Goal: Task Accomplishment & Management: Manage account settings

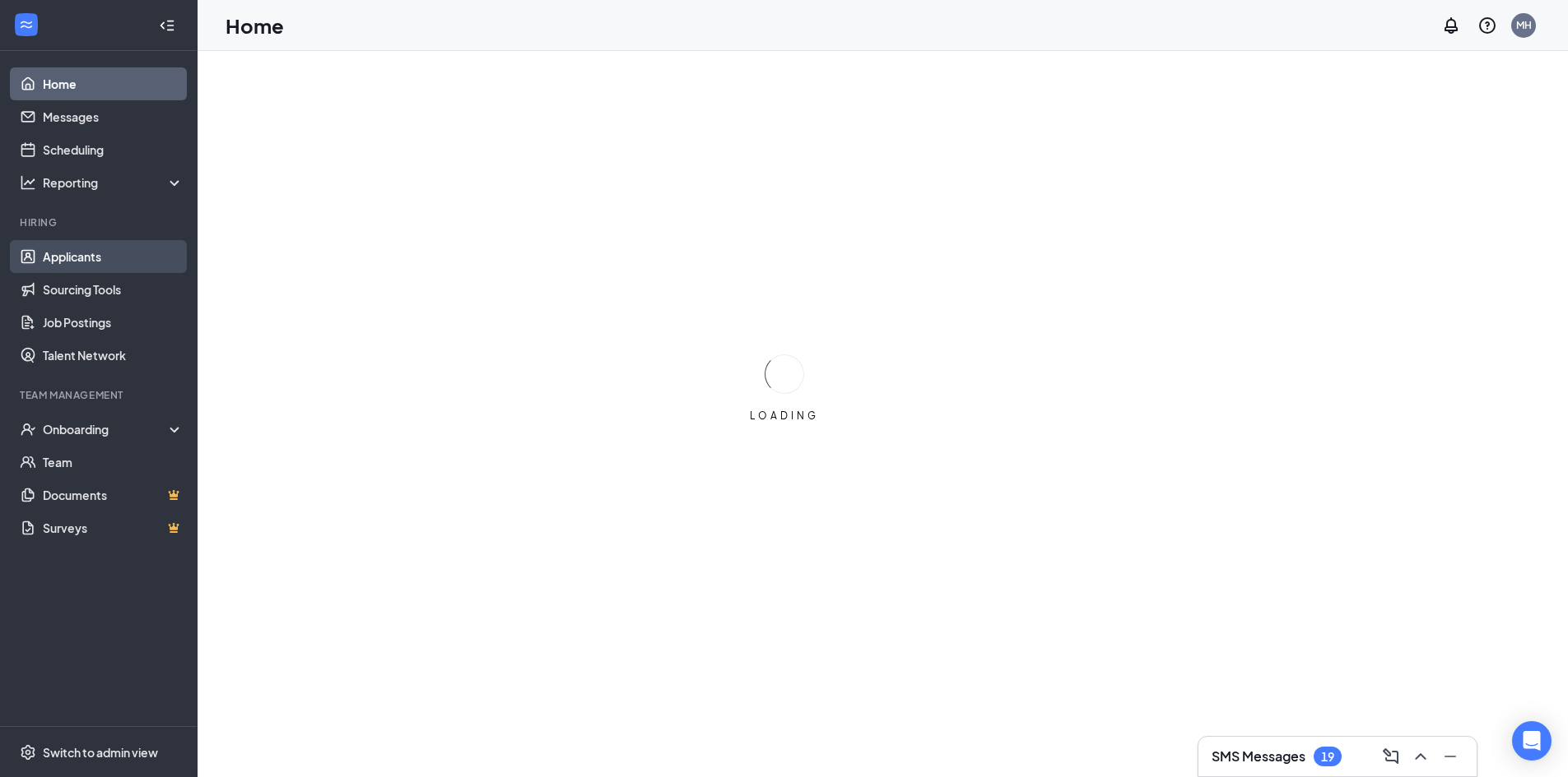
click at [69, 261] on link "Applicants" at bounding box center [113, 257] width 141 height 33
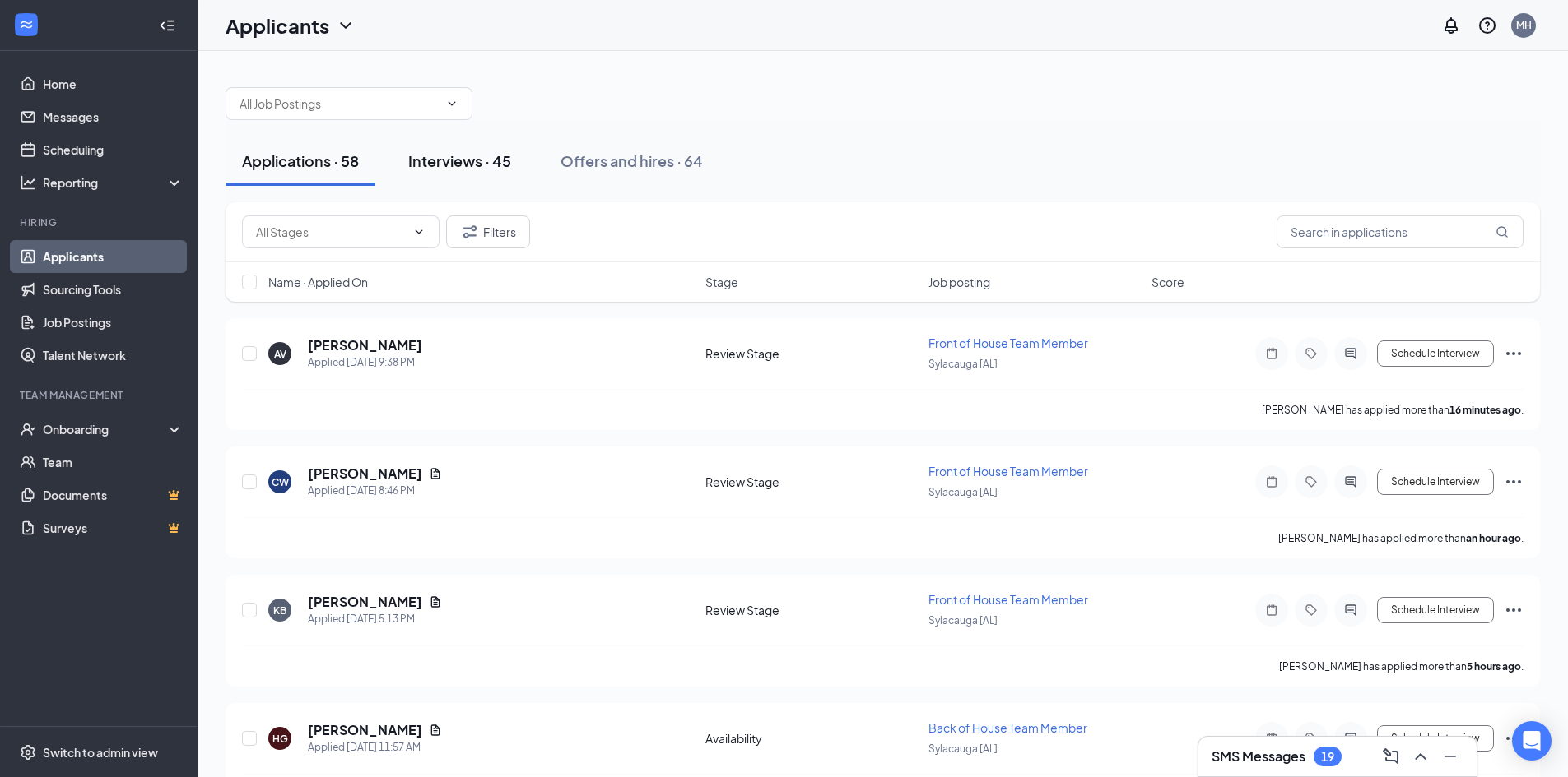
click at [516, 162] on button "Interviews · 45" at bounding box center [460, 160] width 136 height 50
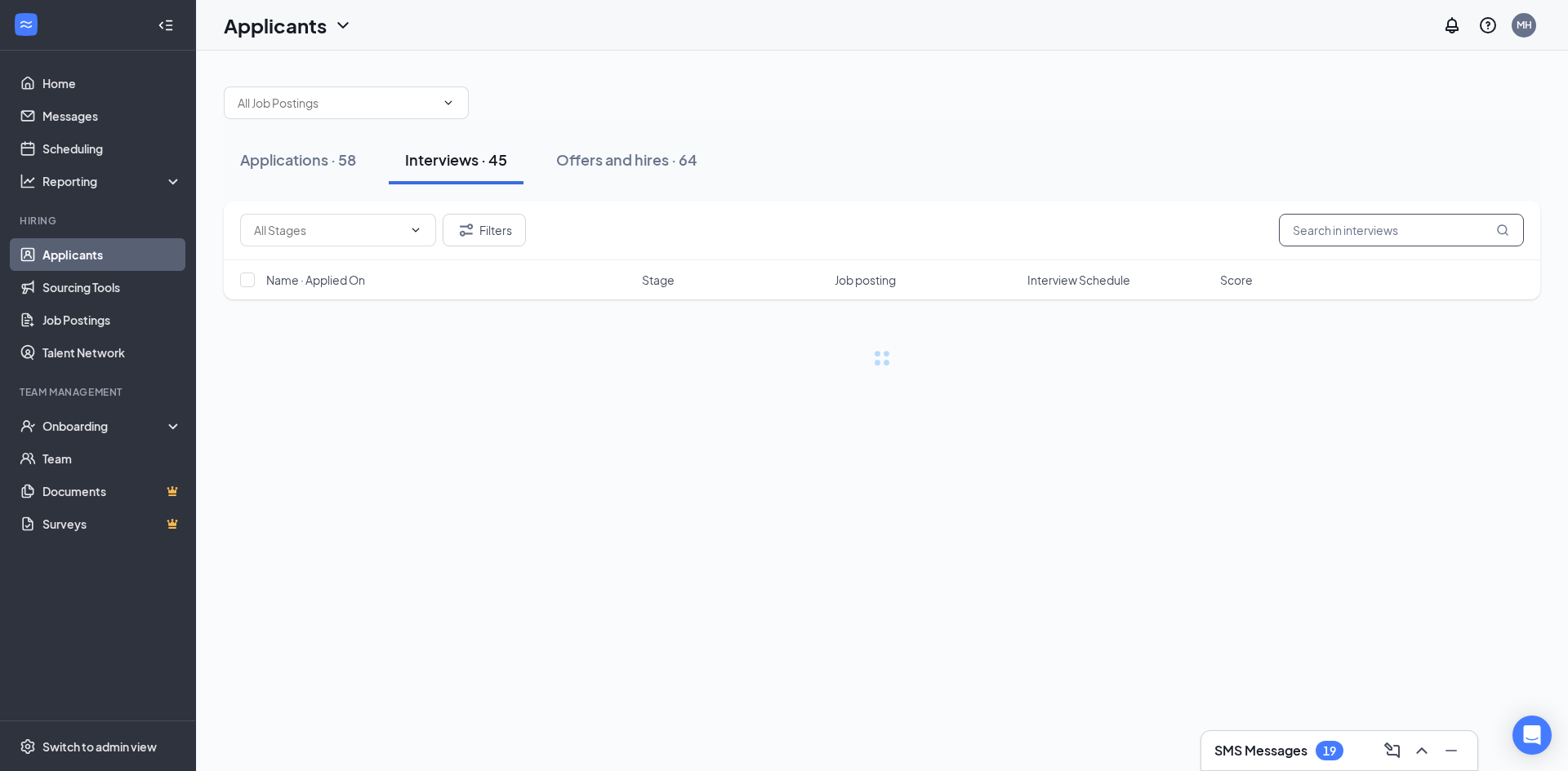
click at [1360, 231] on input "text" at bounding box center [1402, 231] width 245 height 33
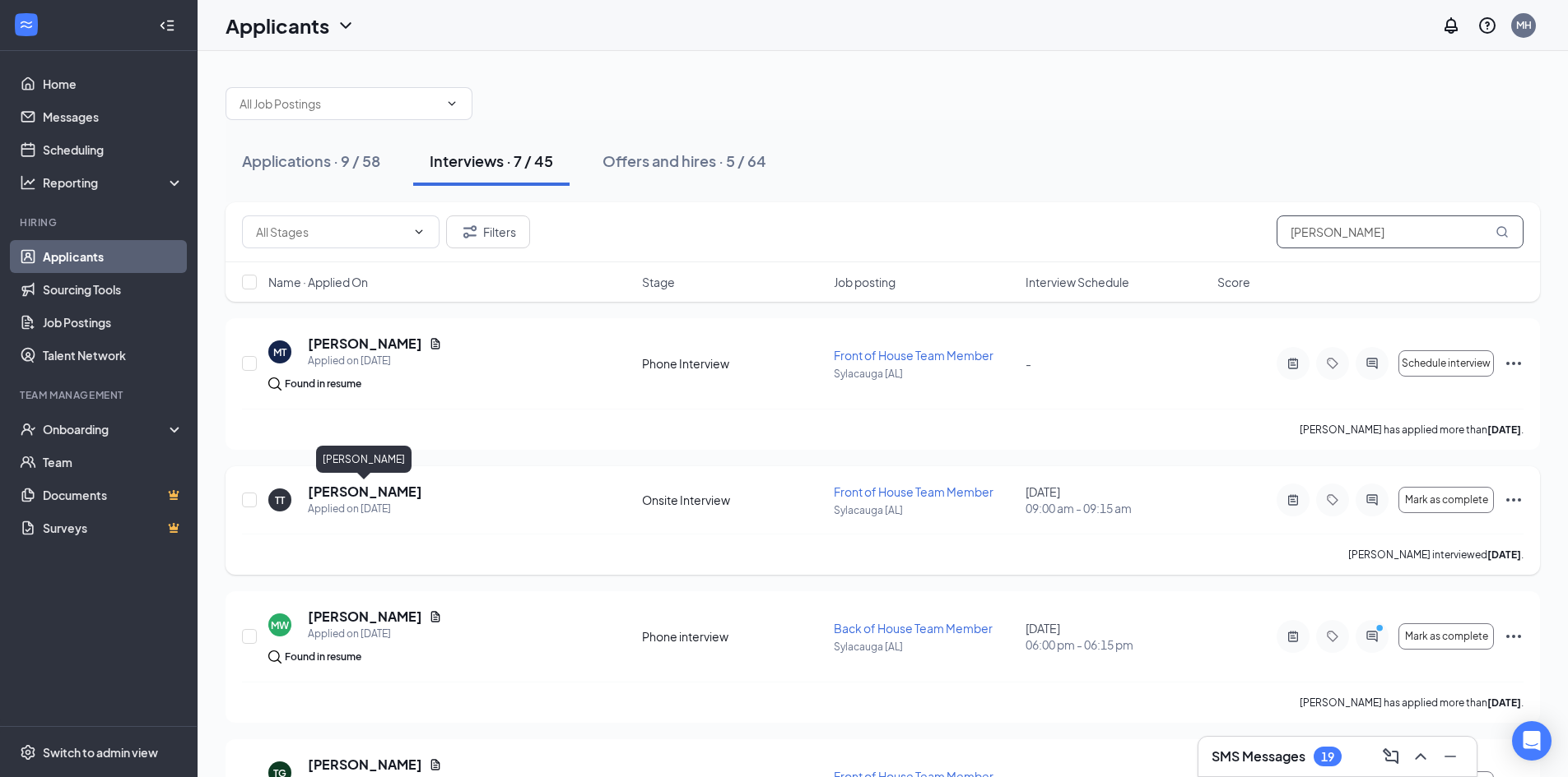
type input "[PERSON_NAME]"
click at [364, 485] on h5 "[PERSON_NAME]" at bounding box center [365, 492] width 115 height 18
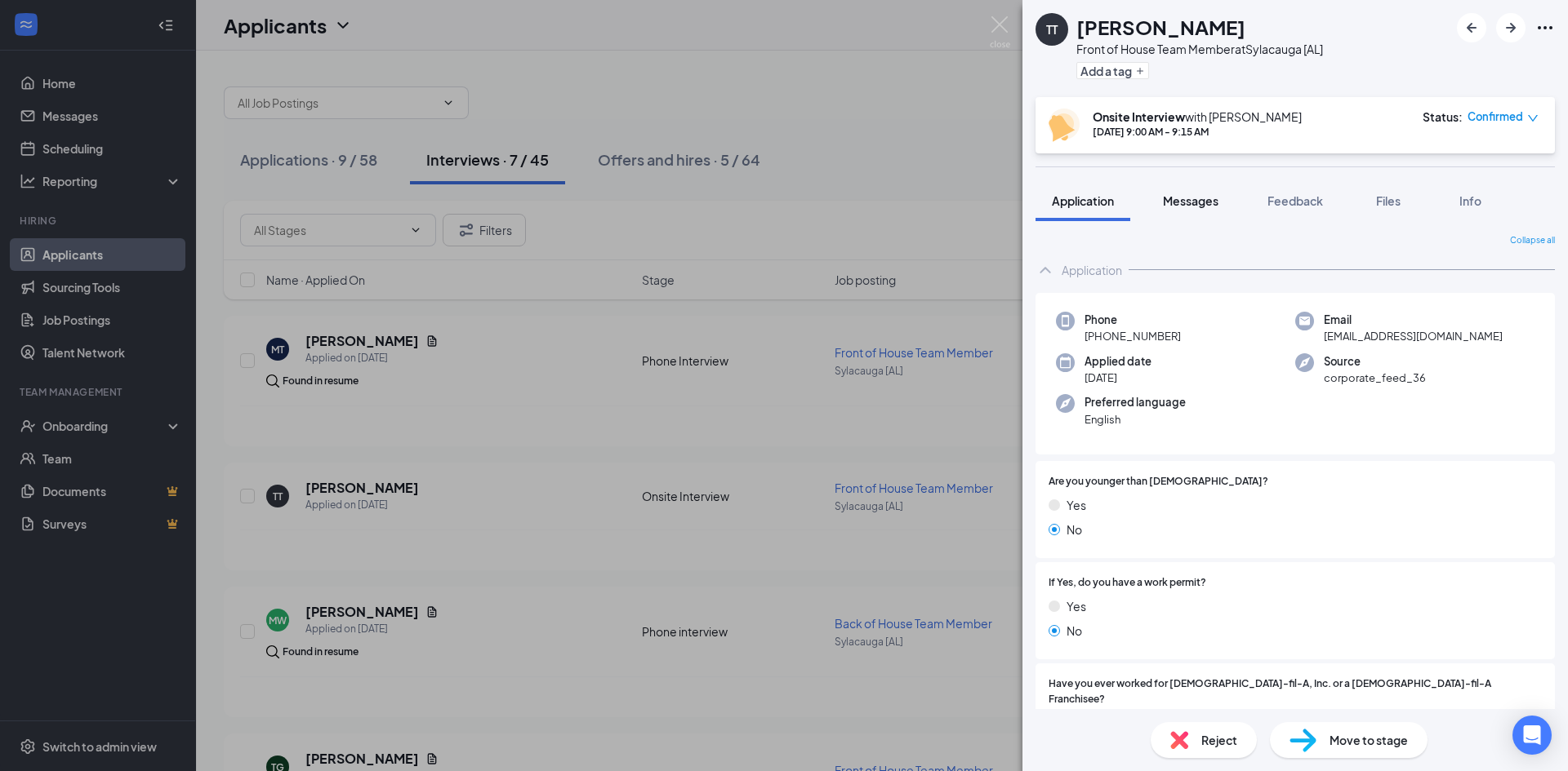
click at [1198, 201] on span "Messages" at bounding box center [1191, 200] width 56 height 14
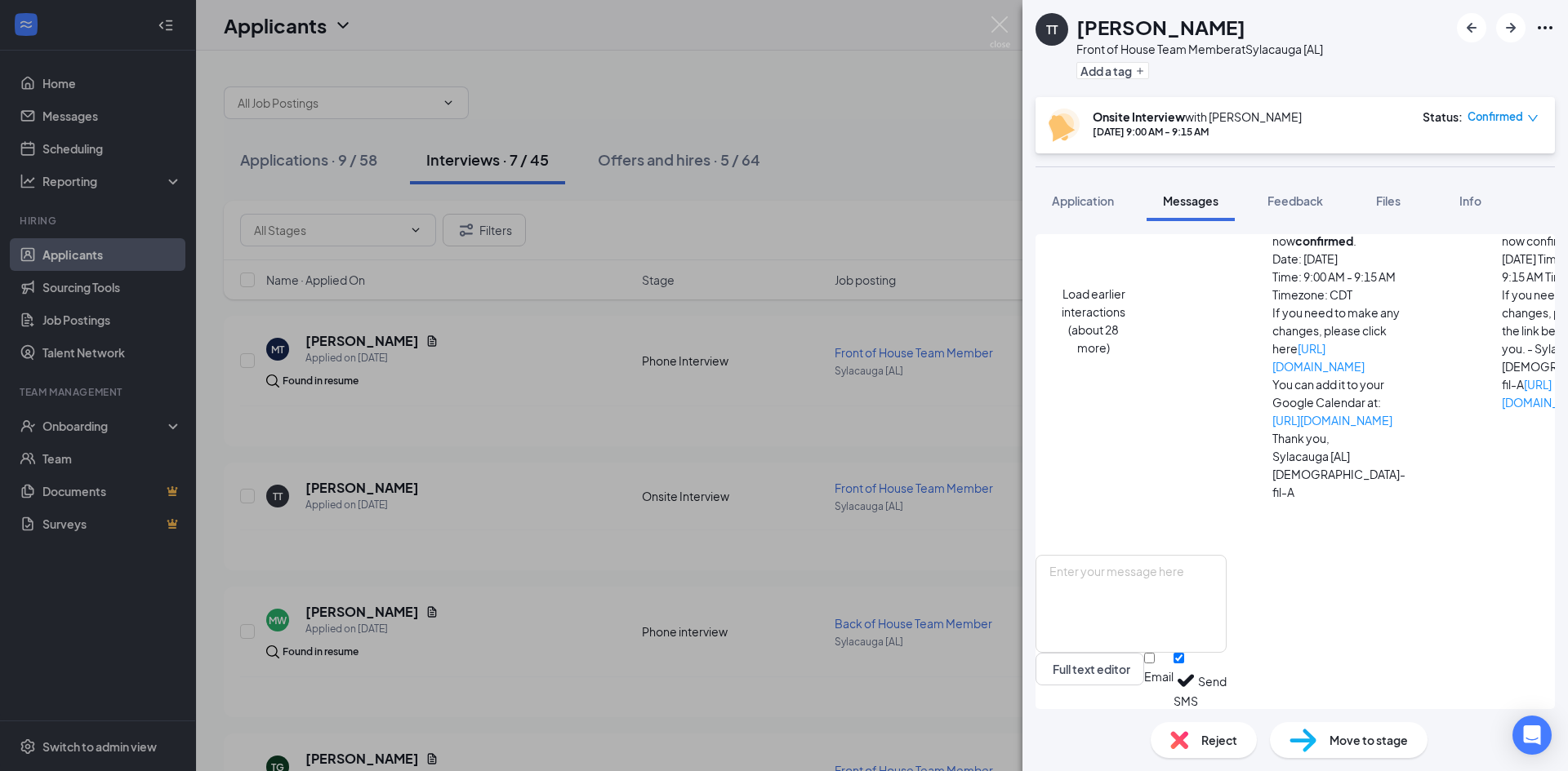
scroll to position [874, 0]
